Goal: Find specific page/section: Find specific page/section

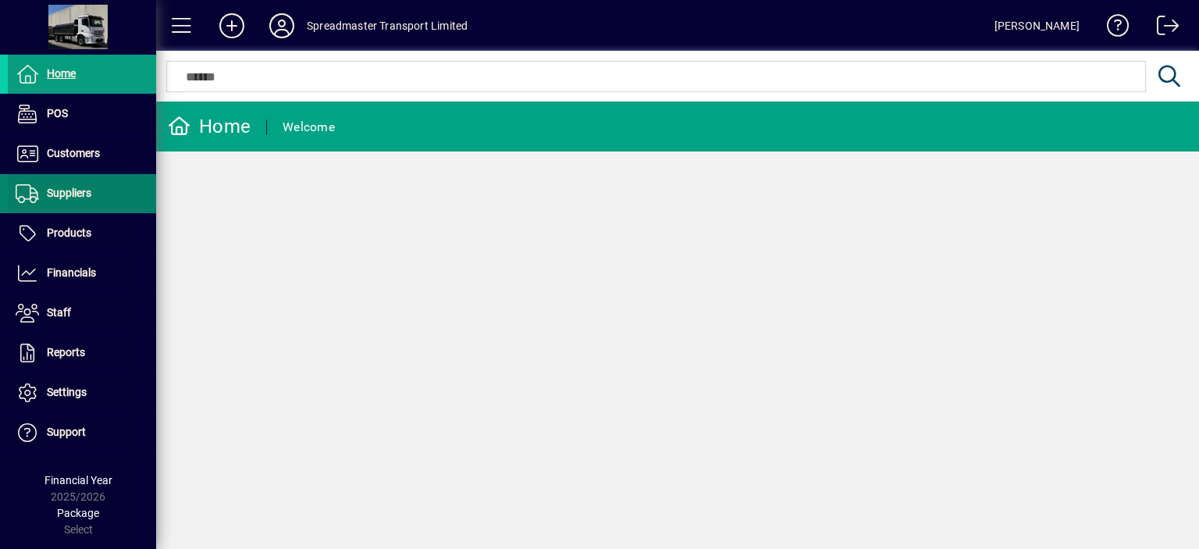
click at [77, 190] on span "Suppliers" at bounding box center [69, 193] width 44 height 12
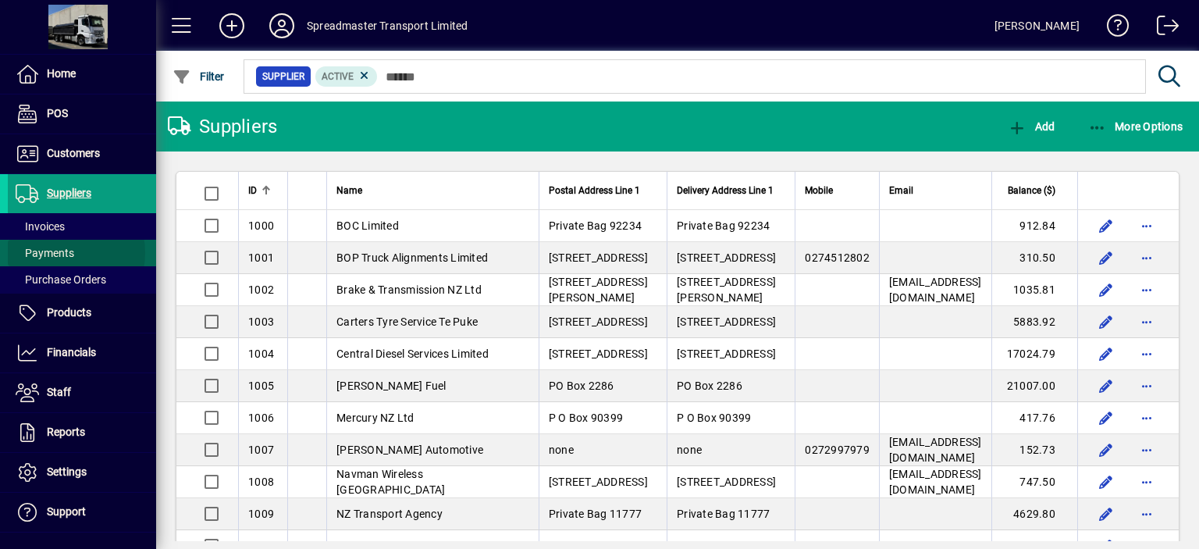
click at [55, 252] on span "Payments" at bounding box center [45, 253] width 59 height 12
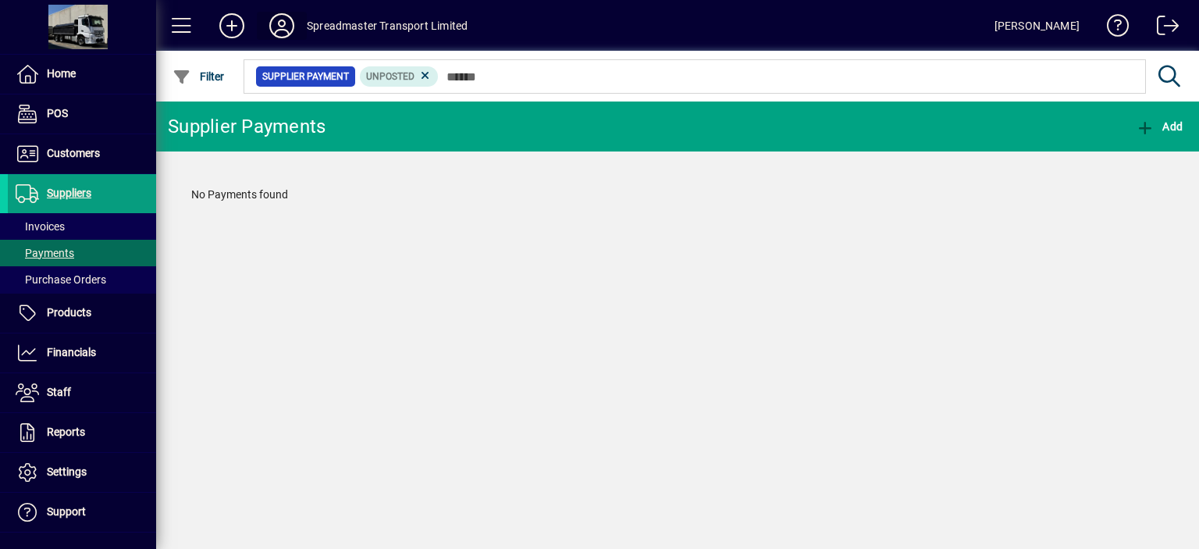
click at [280, 28] on icon at bounding box center [281, 25] width 31 height 25
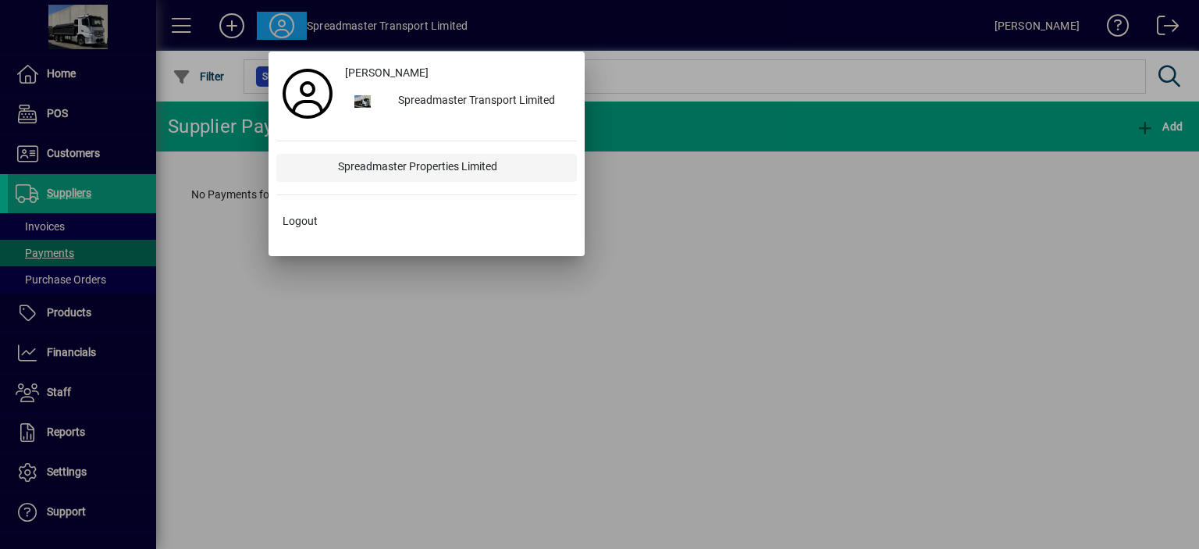
click at [418, 166] on div "Spreadmaster Properties Limited" at bounding box center [451, 168] width 251 height 28
